Goal: Task Accomplishment & Management: Manage account settings

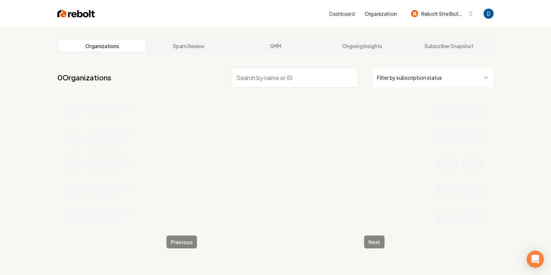
click at [279, 76] on input "search" at bounding box center [295, 77] width 126 height 20
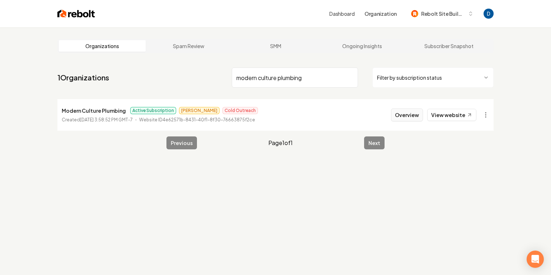
type input "modern culture plumbing"
click at [409, 110] on button "Overview" at bounding box center [407, 114] width 32 height 13
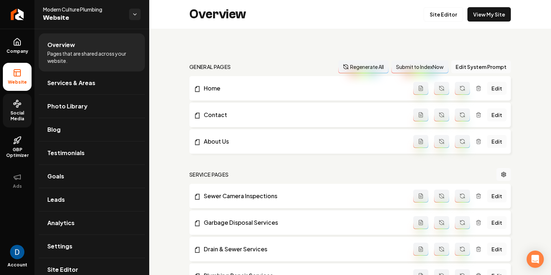
click at [19, 107] on icon at bounding box center [17, 103] width 9 height 9
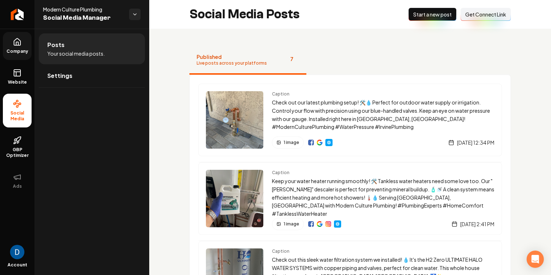
click at [15, 48] on link "Company" at bounding box center [17, 46] width 29 height 28
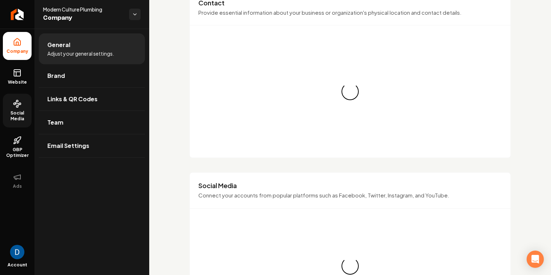
scroll to position [492, 0]
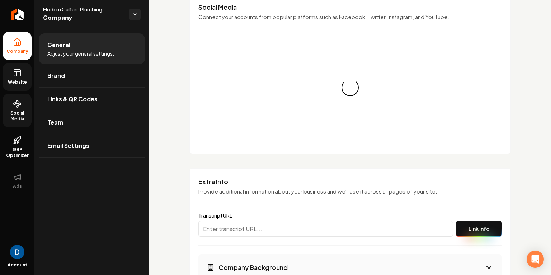
click at [12, 77] on link "Website" at bounding box center [17, 77] width 29 height 28
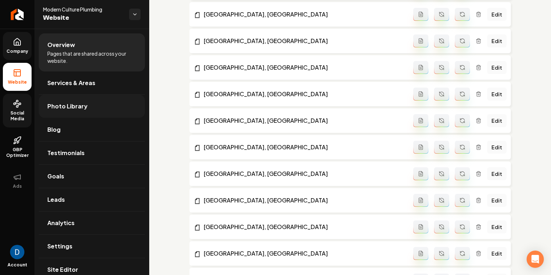
scroll to position [1170, 0]
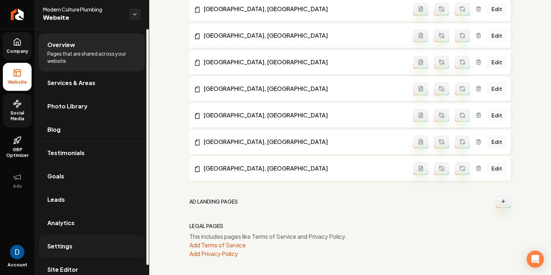
click at [67, 242] on span "Settings" at bounding box center [59, 246] width 25 height 9
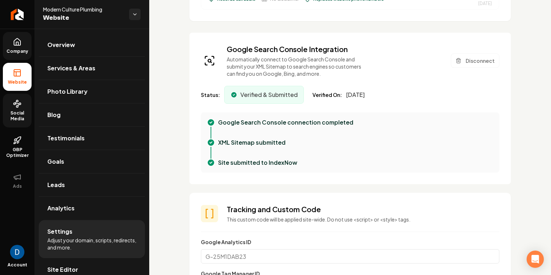
scroll to position [276, 0]
